Goal: Transaction & Acquisition: Purchase product/service

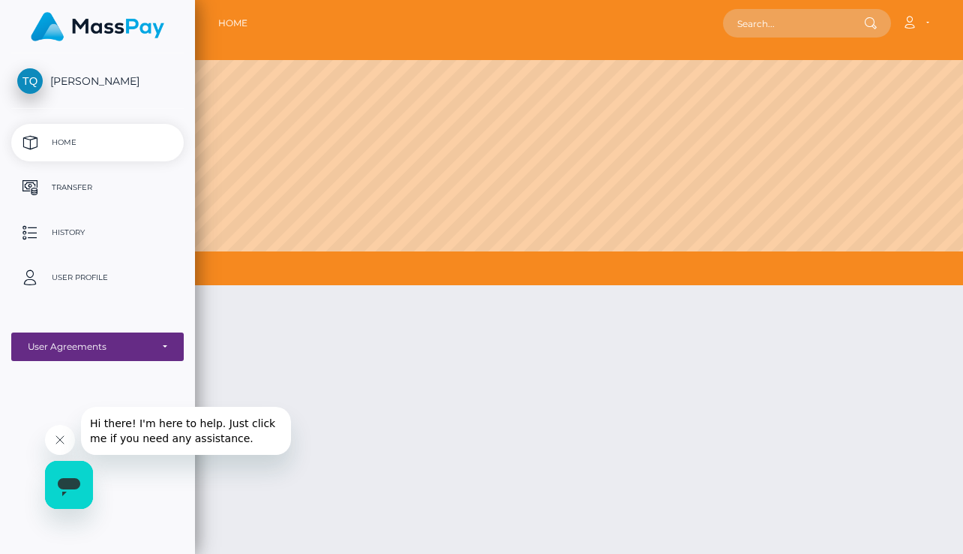
click at [104, 82] on span "[PERSON_NAME]" at bounding box center [97, 81] width 173 height 14
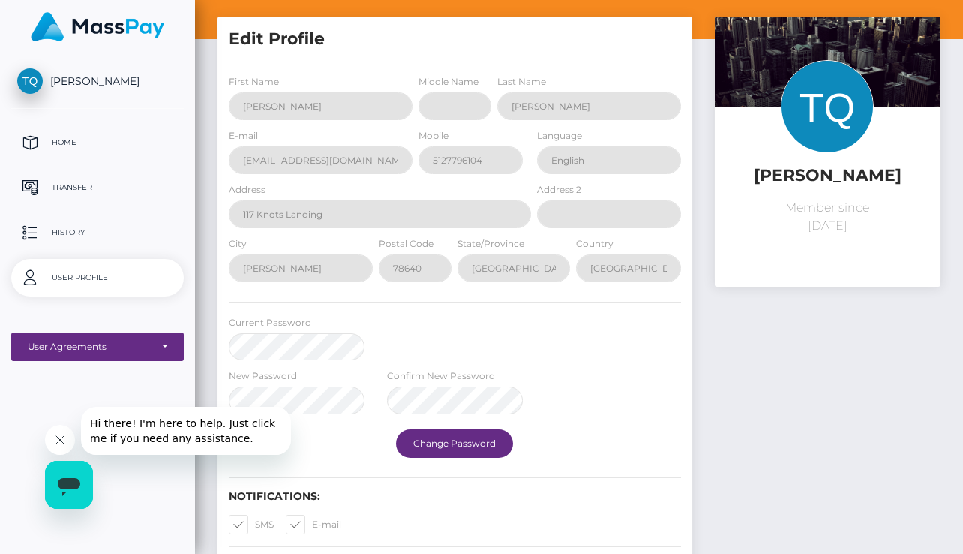
scroll to position [43, 0]
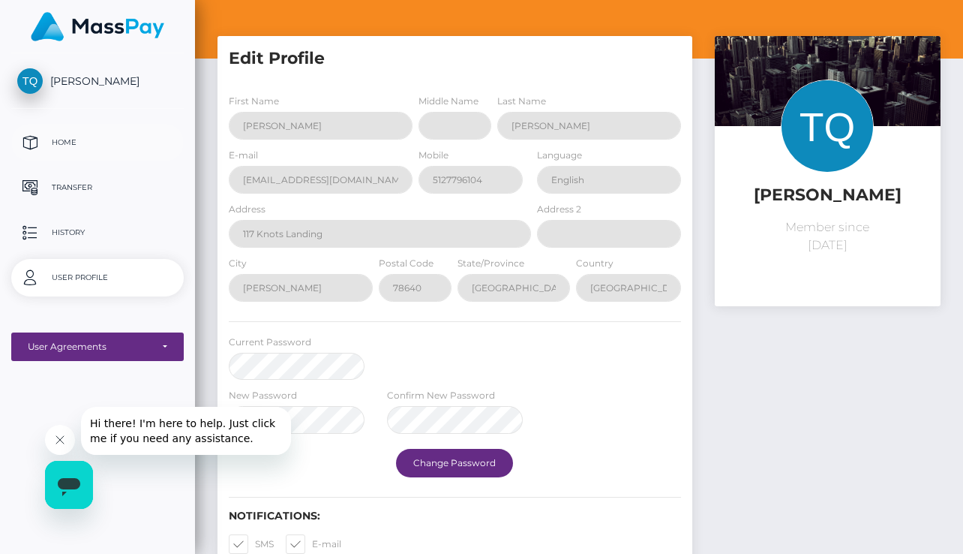
click at [67, 142] on p "Home" at bounding box center [97, 142] width 161 height 23
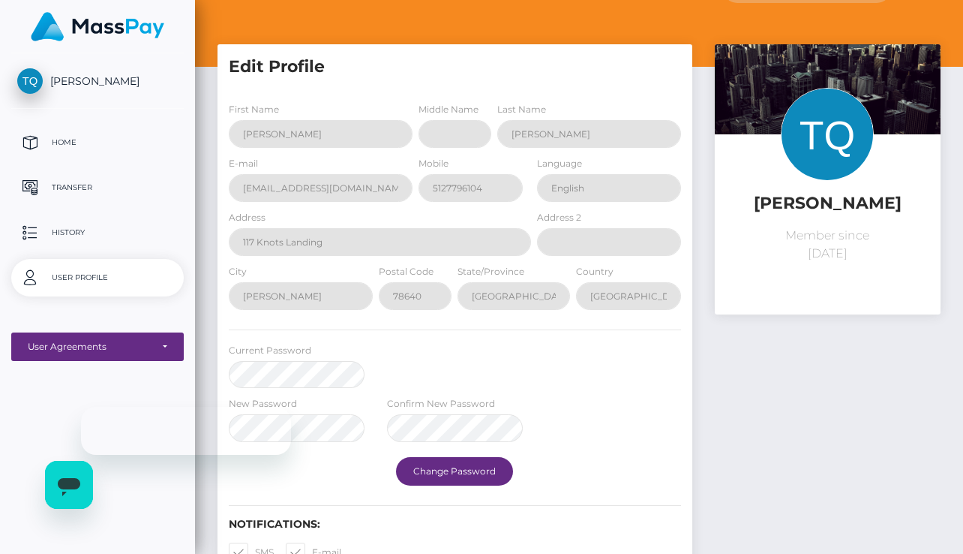
scroll to position [35, 0]
click at [54, 188] on p "Transfer" at bounding box center [97, 187] width 161 height 23
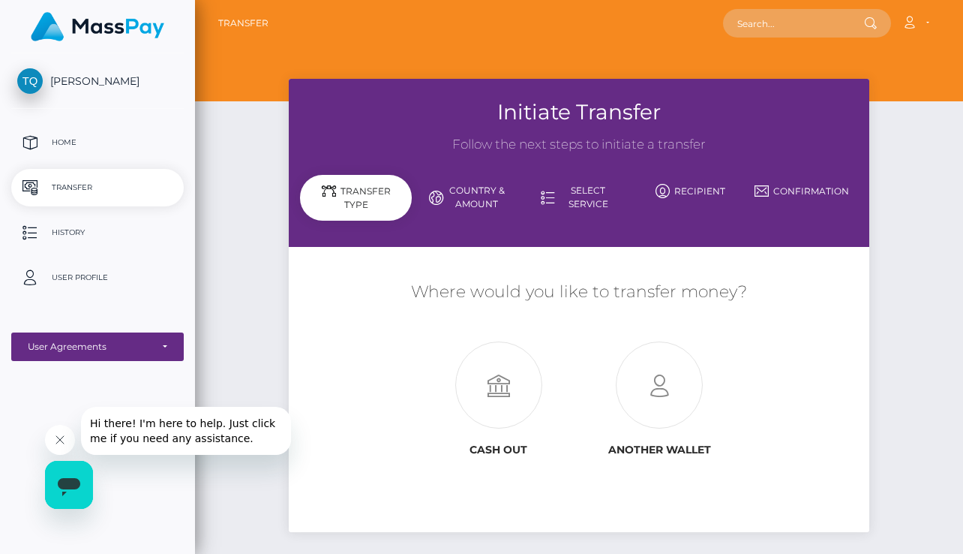
click at [379, 195] on div "Transfer Type" at bounding box center [356, 198] width 112 height 46
click at [505, 387] on icon at bounding box center [498, 385] width 161 height 87
click at [393, 203] on div "Transfer Type" at bounding box center [356, 198] width 112 height 46
click at [520, 403] on icon at bounding box center [498, 385] width 161 height 87
click at [680, 377] on icon at bounding box center [659, 385] width 161 height 87
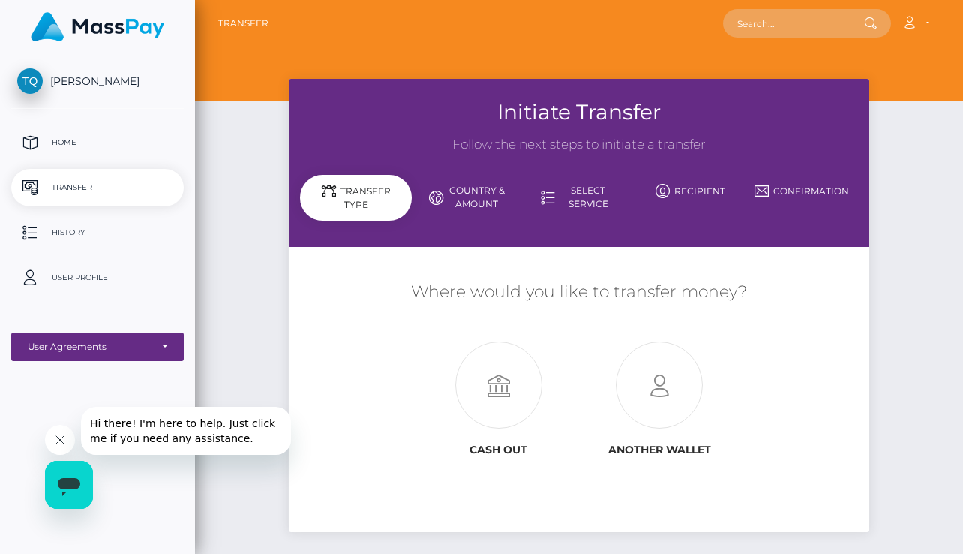
click at [485, 200] on link "Country & Amount" at bounding box center [468, 197] width 112 height 39
click at [471, 199] on link "Country & Amount" at bounding box center [468, 197] width 112 height 39
click at [586, 200] on link "Select Service" at bounding box center [580, 197] width 112 height 39
click at [704, 193] on link "Recipient" at bounding box center [691, 191] width 112 height 26
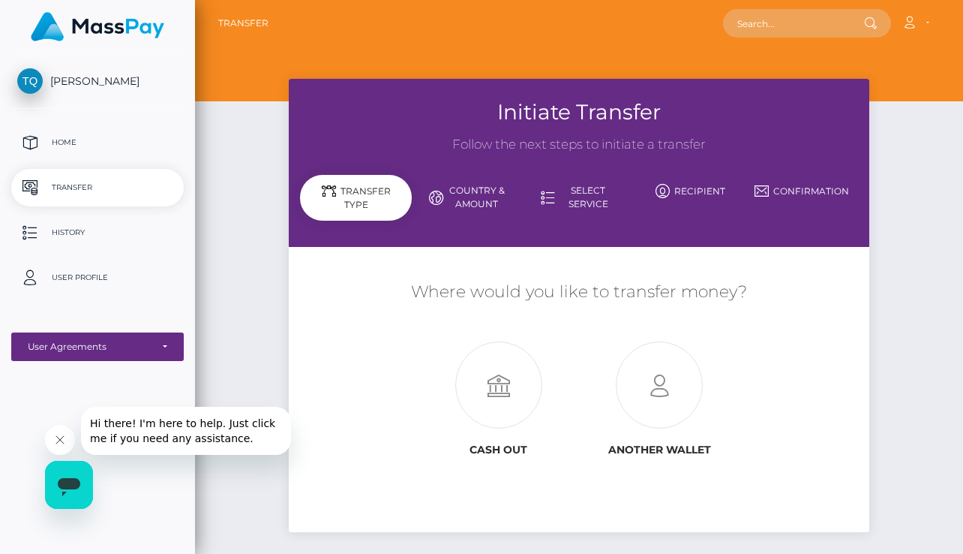
click at [470, 200] on link "Country & Amount" at bounding box center [468, 197] width 112 height 39
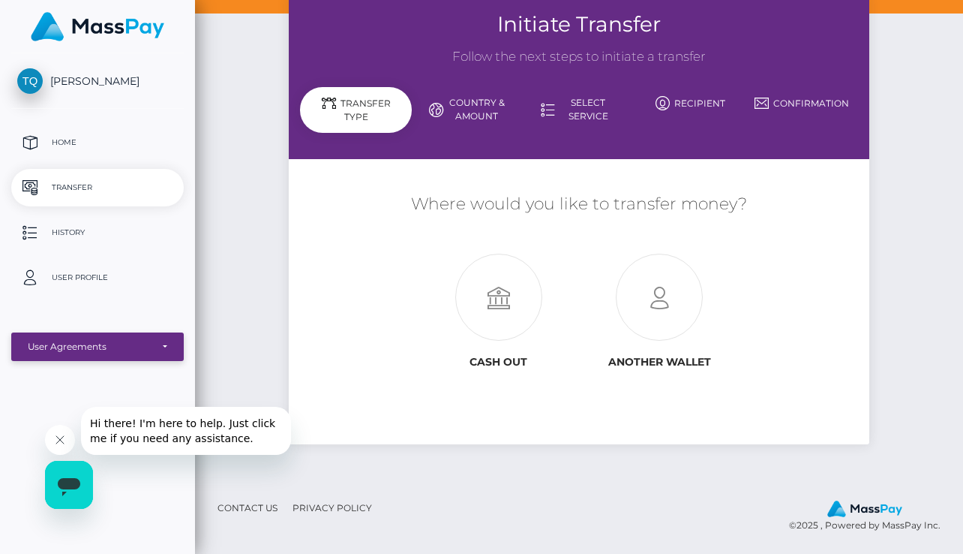
click at [108, 341] on div "User Agreements" at bounding box center [89, 347] width 123 height 12
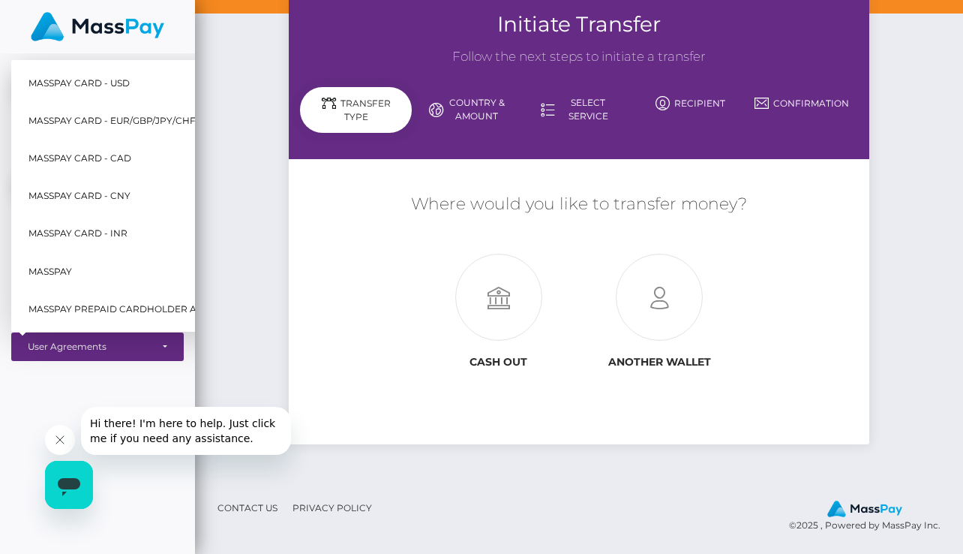
click at [101, 81] on span "MassPay Card - USD" at bounding box center [79, 83] width 101 height 20
select select "1"
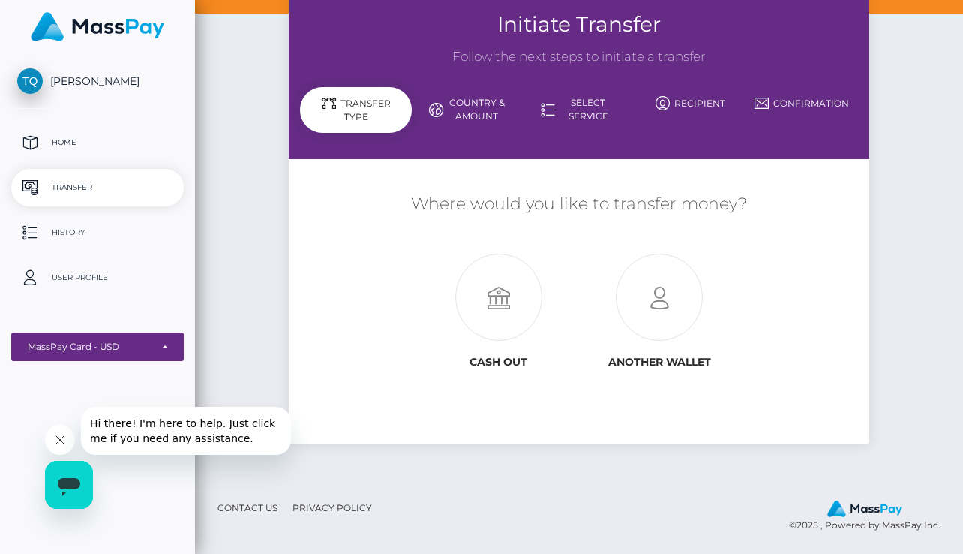
click at [70, 235] on p "History" at bounding box center [97, 232] width 161 height 23
click at [92, 342] on div "MassPay Card - USD" at bounding box center [89, 347] width 123 height 12
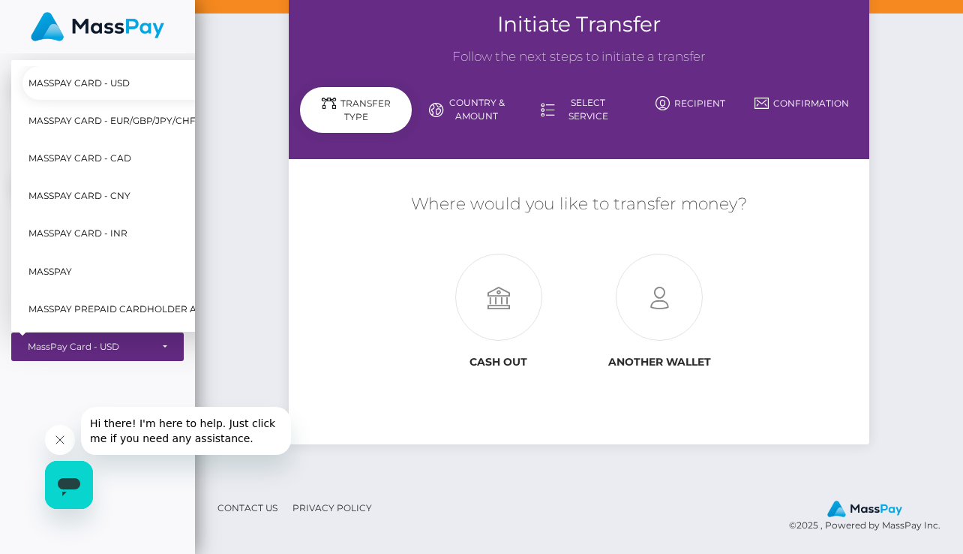
click at [58, 271] on span "MassPay" at bounding box center [51, 271] width 44 height 20
select select "6"
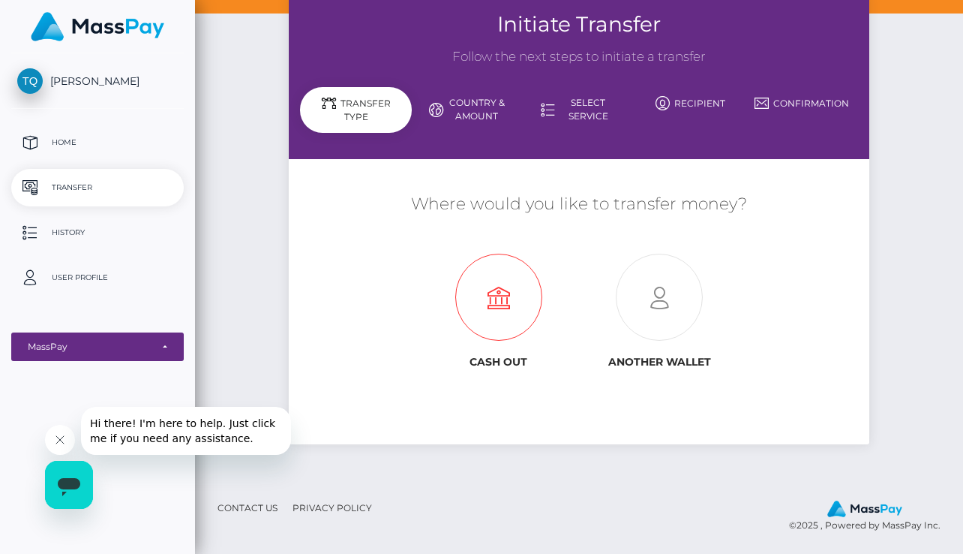
click at [492, 298] on icon at bounding box center [498, 297] width 161 height 87
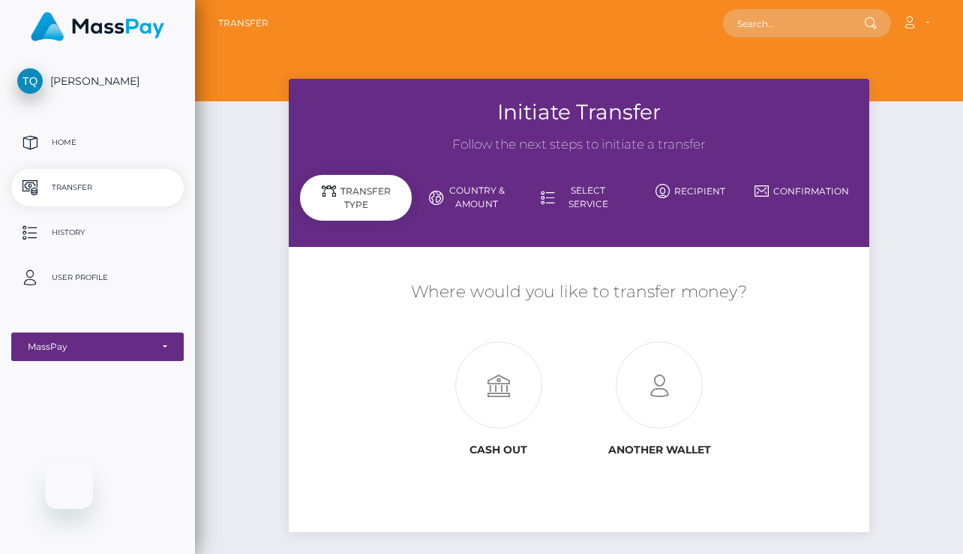
select select "6"
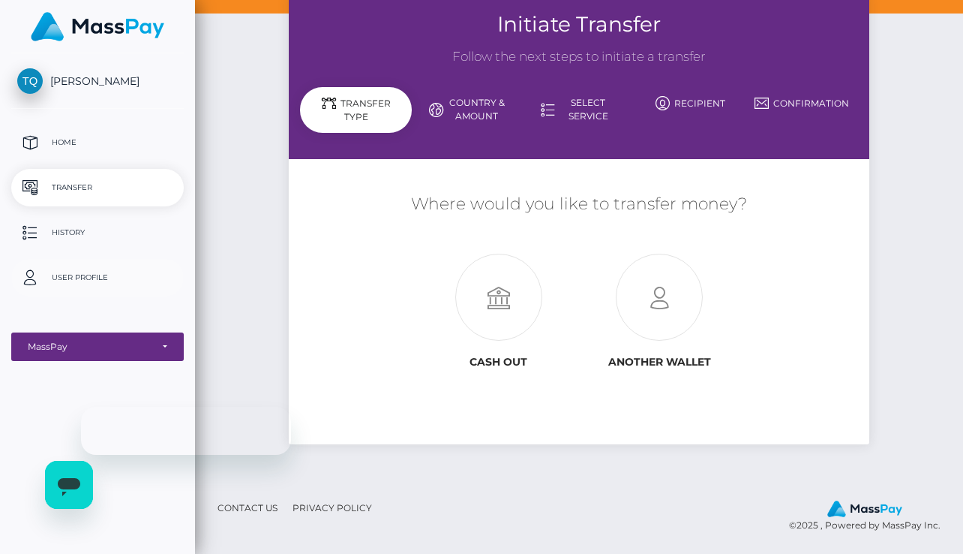
scroll to position [88, 0]
click at [74, 272] on p "User Profile" at bounding box center [97, 277] width 161 height 23
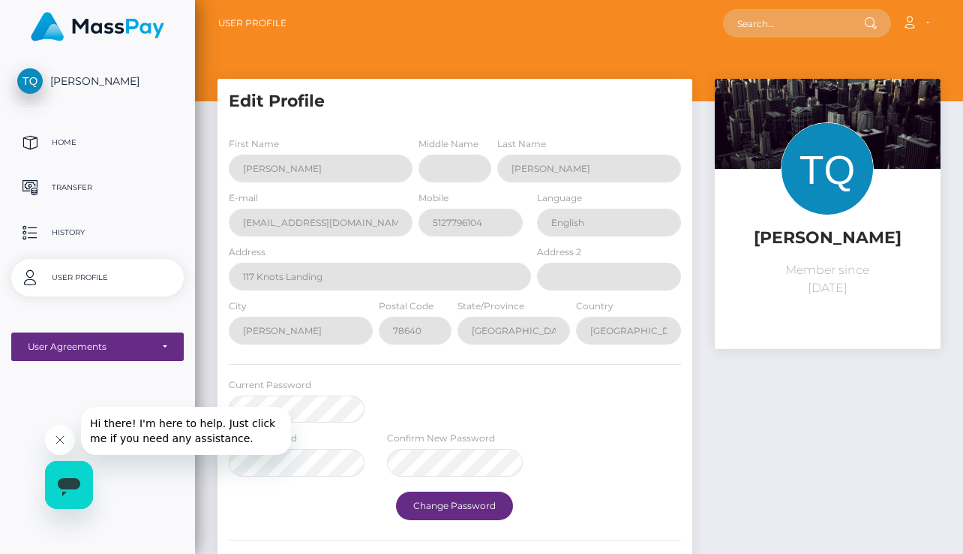
click at [832, 183] on img at bounding box center [827, 168] width 93 height 93
click at [818, 244] on h5 "[PERSON_NAME]" at bounding box center [827, 238] width 203 height 23
click at [917, 26] on link "Account" at bounding box center [915, 24] width 44 height 32
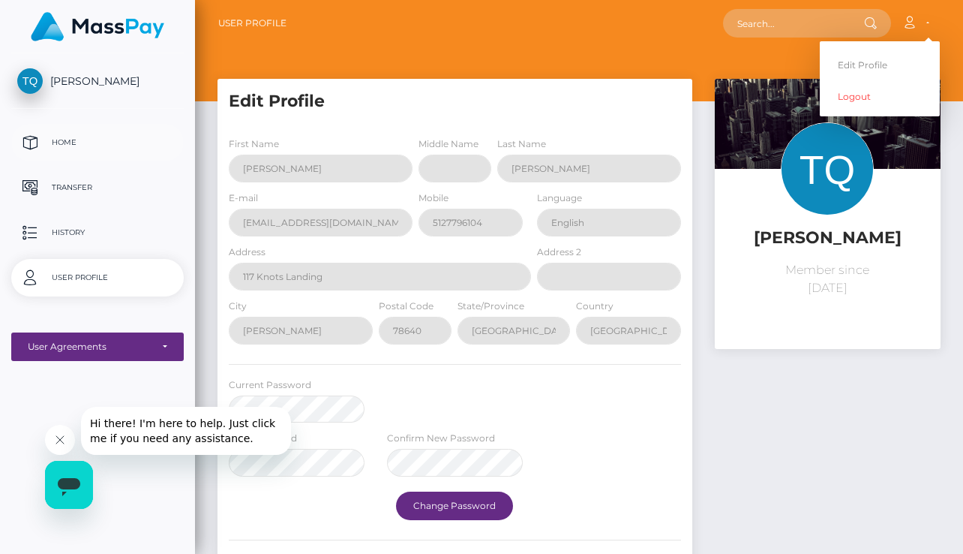
click at [57, 149] on p "Home" at bounding box center [97, 142] width 161 height 23
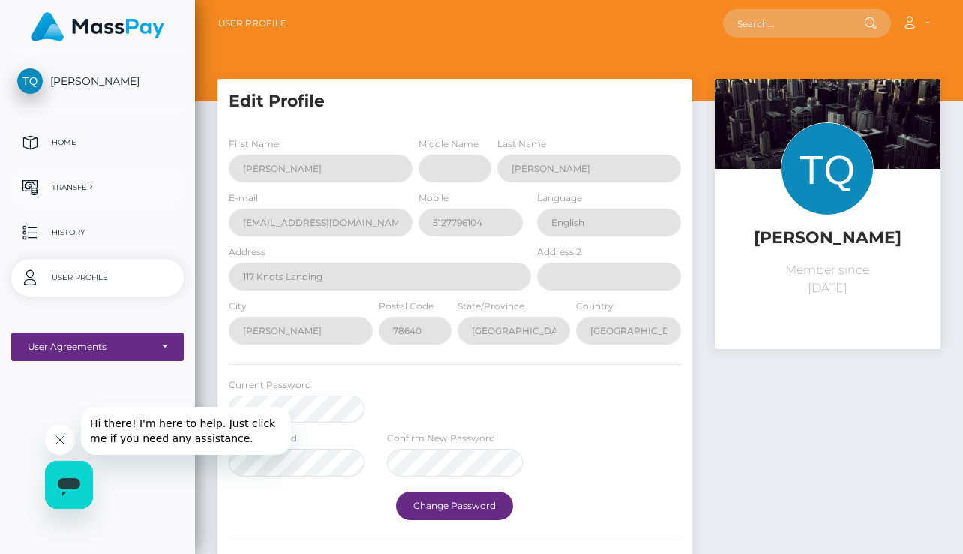
click at [50, 181] on p "Transfer" at bounding box center [97, 187] width 161 height 23
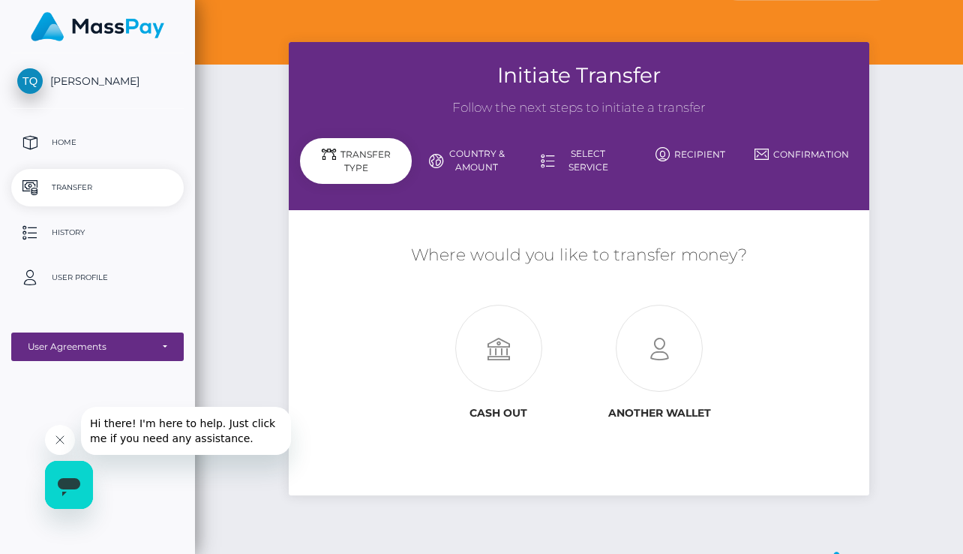
scroll to position [88, 0]
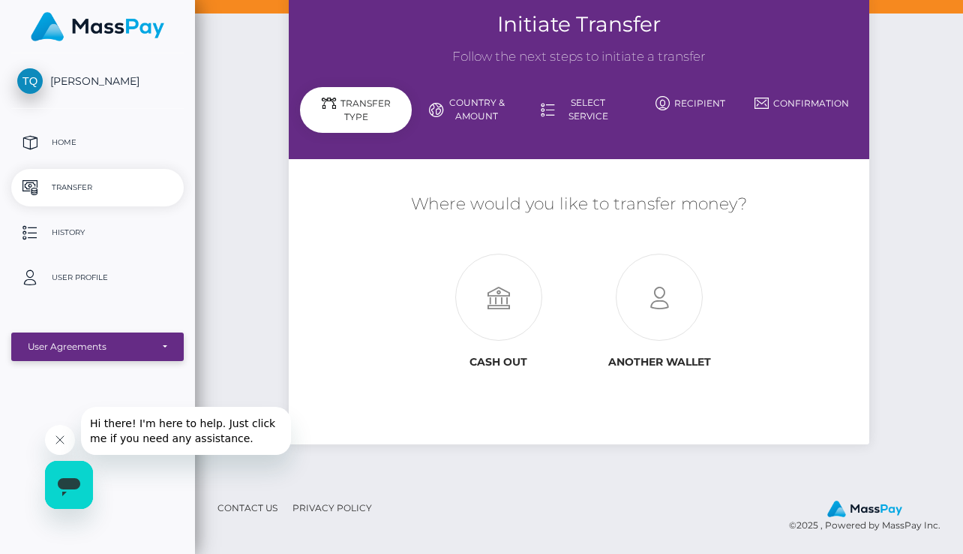
click at [60, 343] on div "User Agreements" at bounding box center [89, 347] width 123 height 12
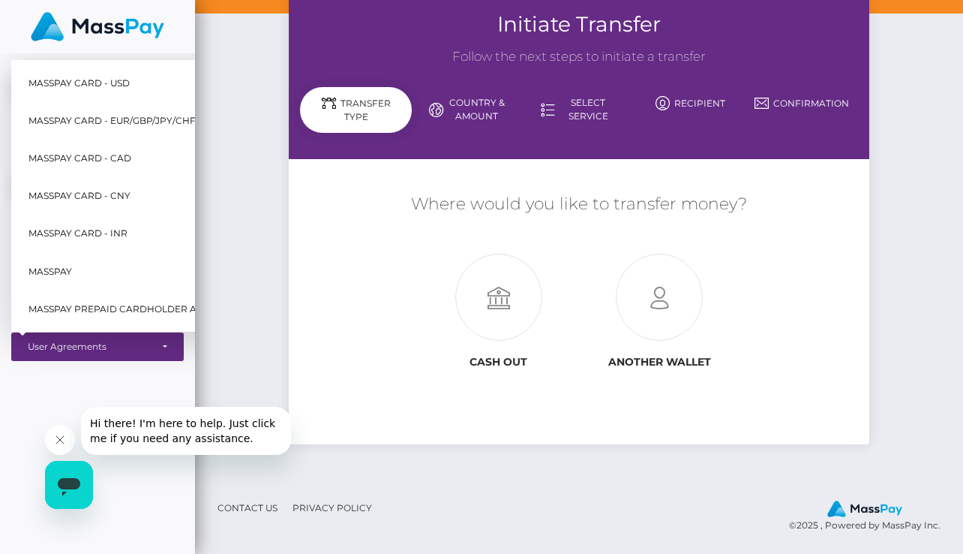
click at [256, 353] on div "Initiate Transfer Follow the next steps to initiate a transfer Transfer Type Co…" at bounding box center [579, 236] width 768 height 491
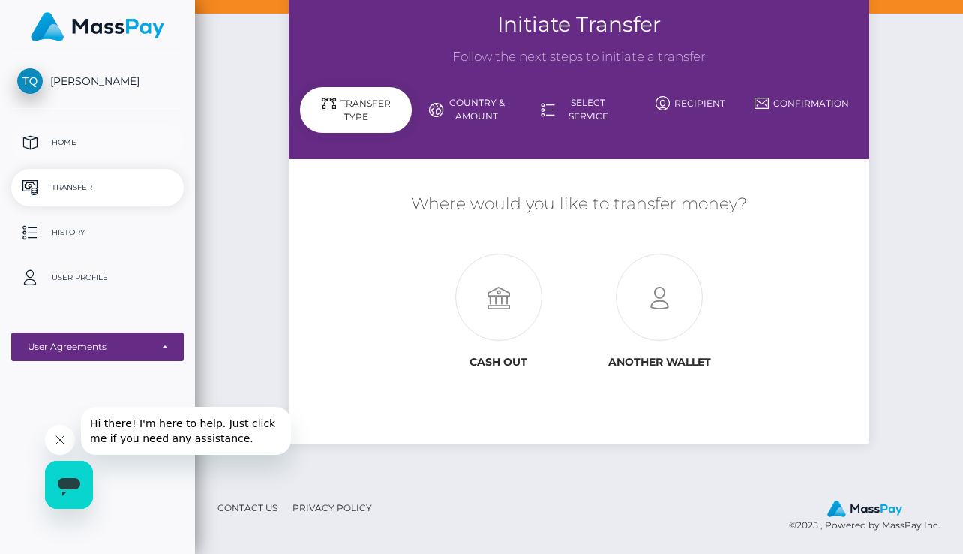
click at [66, 142] on p "Home" at bounding box center [97, 142] width 161 height 23
